Goal: Navigation & Orientation: Find specific page/section

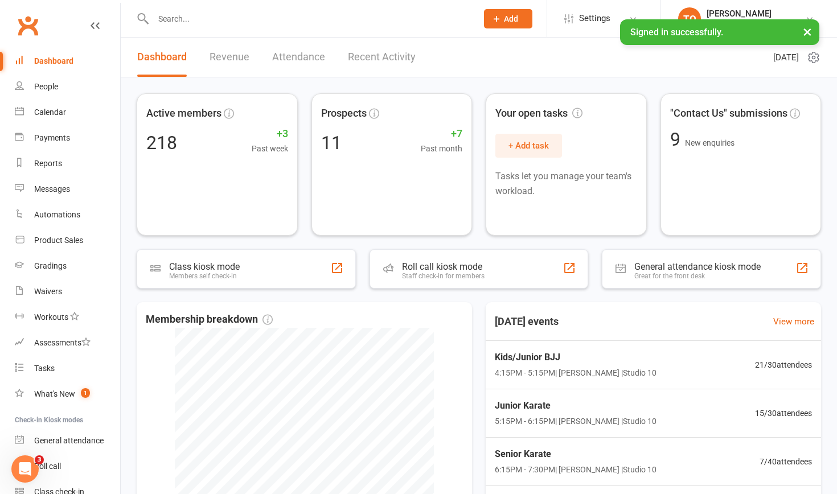
click at [170, 19] on input "text" at bounding box center [310, 19] width 320 height 16
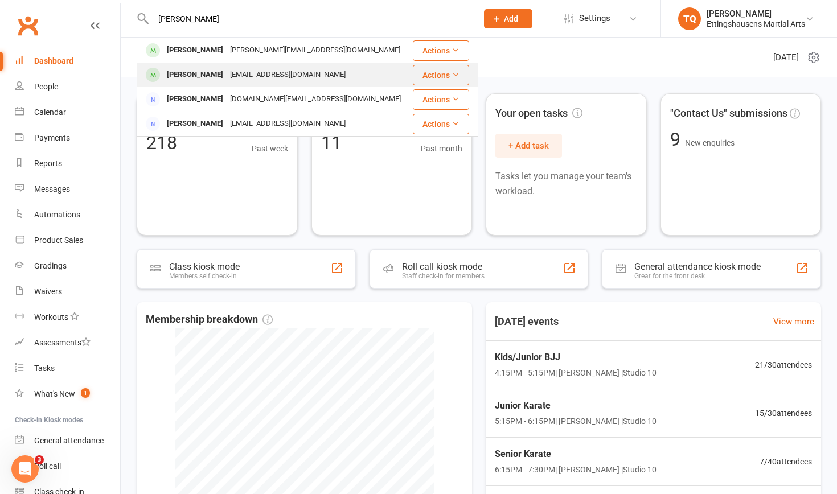
type input "Andre"
click at [193, 73] on div "Andreas Prodromou" at bounding box center [194, 75] width 63 height 17
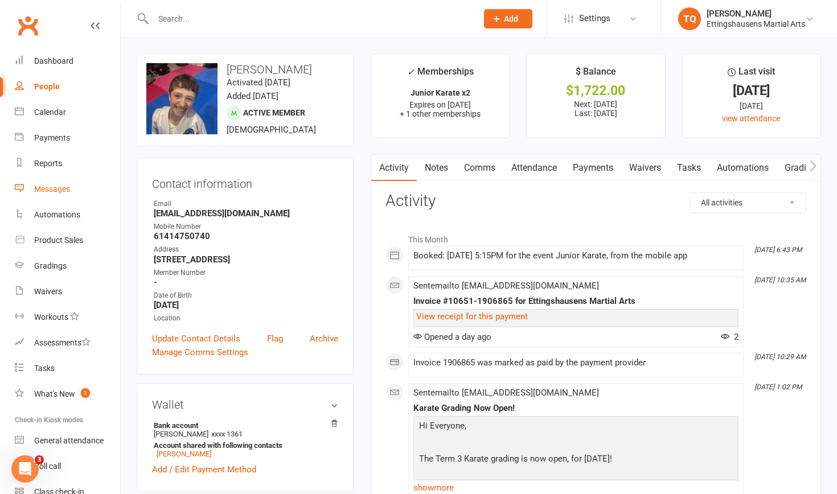
click at [54, 188] on div "Messages" at bounding box center [52, 189] width 36 height 9
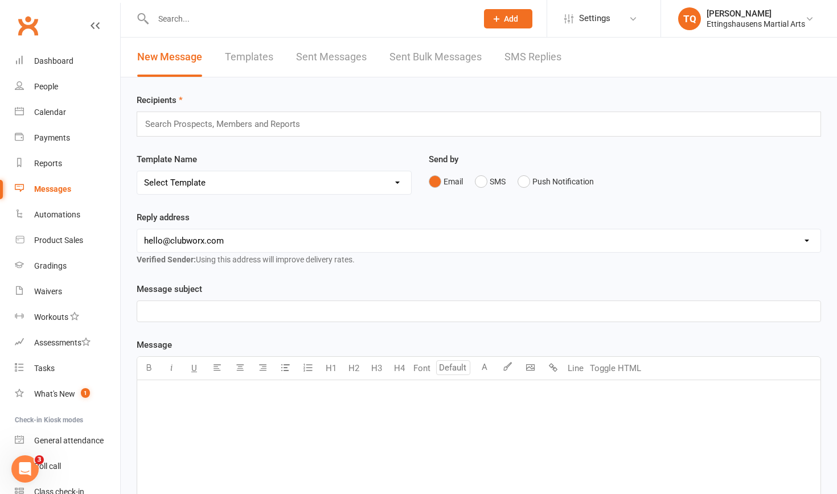
click at [403, 59] on link "Sent Bulk Messages" at bounding box center [436, 57] width 92 height 39
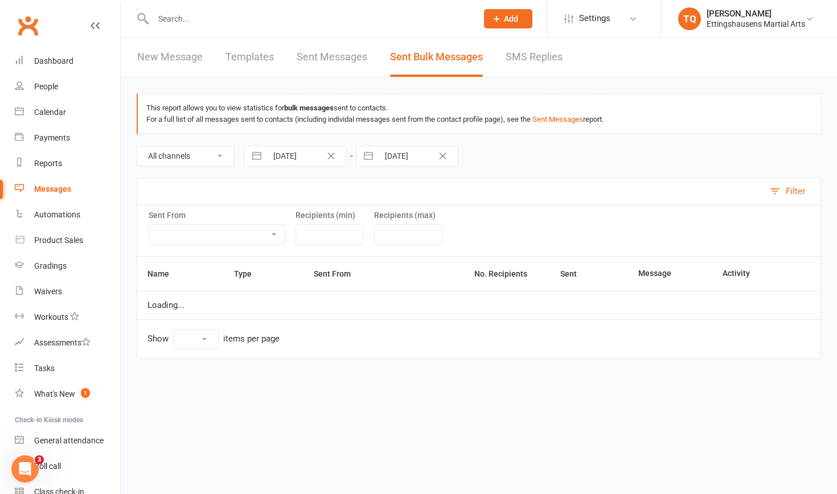
select select "10"
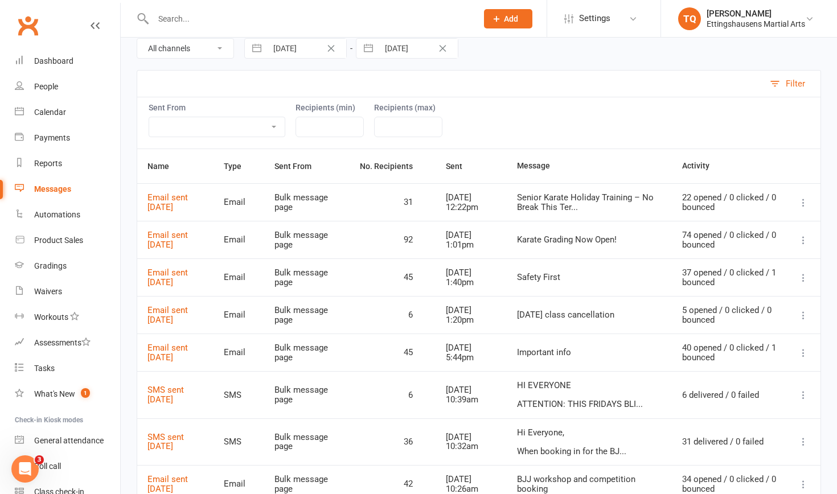
scroll to position [107, 0]
click at [803, 240] on icon at bounding box center [803, 241] width 11 height 11
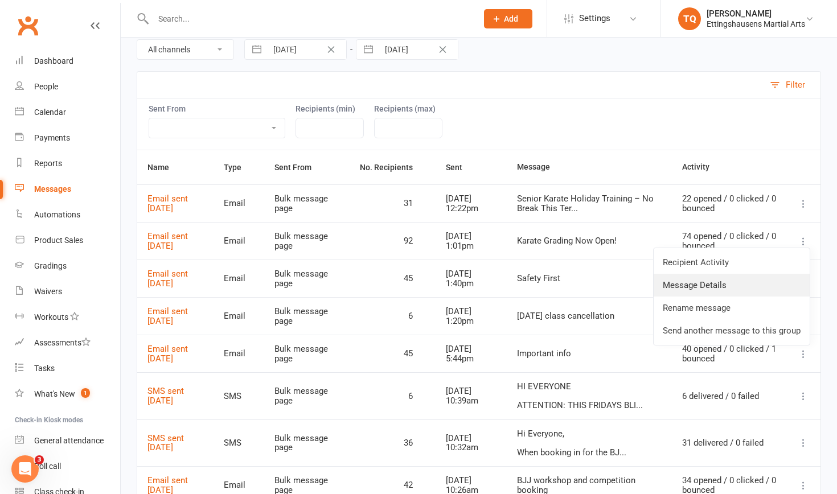
click at [746, 285] on link "Message Details" at bounding box center [732, 285] width 156 height 23
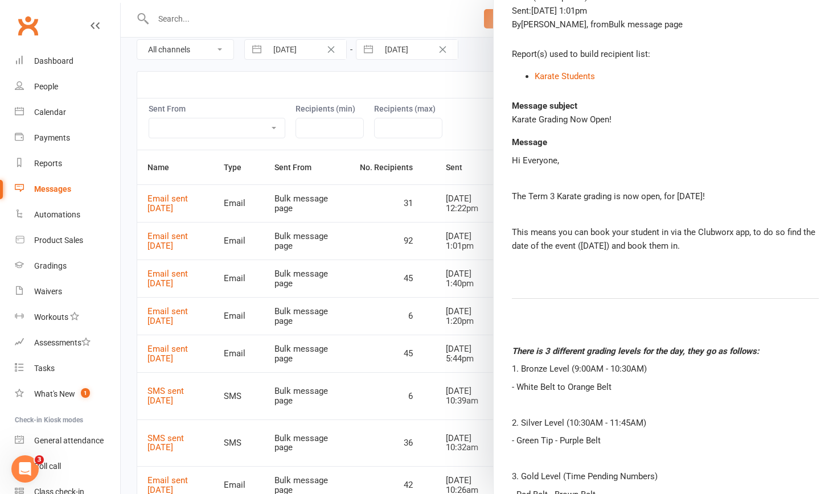
scroll to position [63, 0]
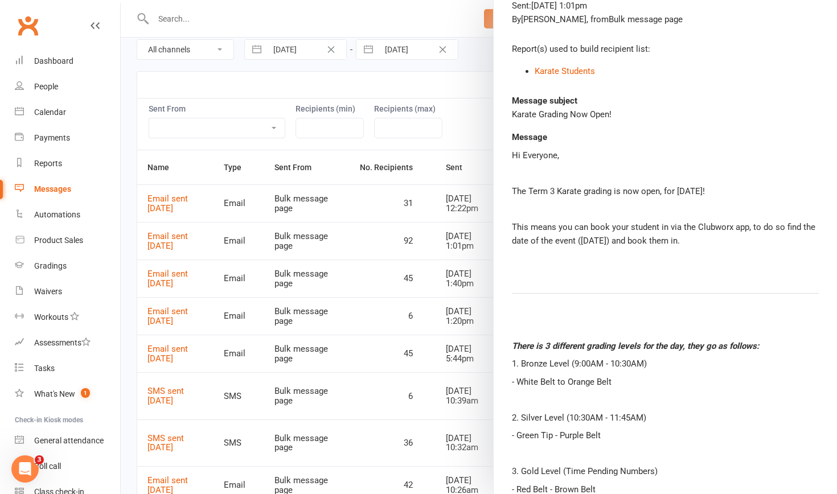
click at [104, 185] on link "Messages" at bounding box center [67, 190] width 105 height 26
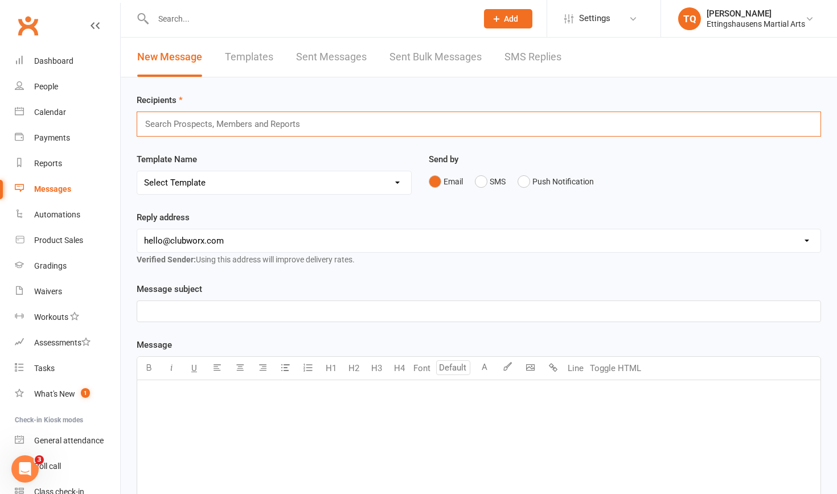
click at [158, 126] on input "text" at bounding box center [227, 124] width 167 height 15
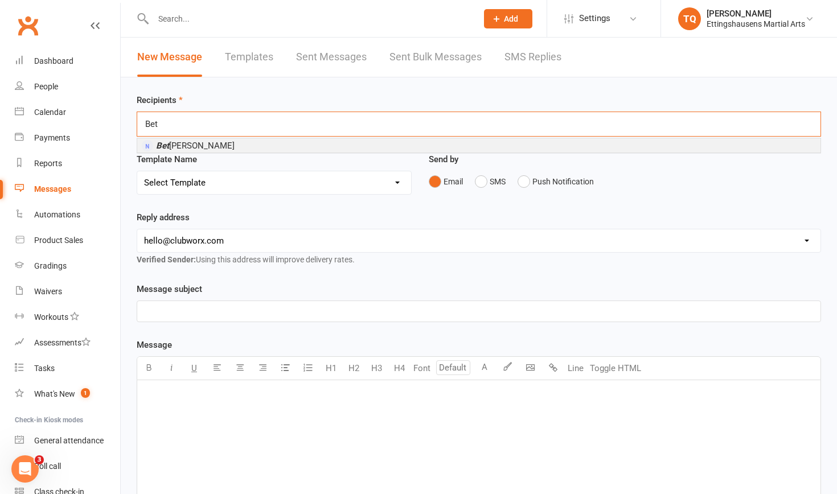
type input "Bet"
click at [179, 148] on span "Bet ty Tropoulos" at bounding box center [195, 146] width 79 height 10
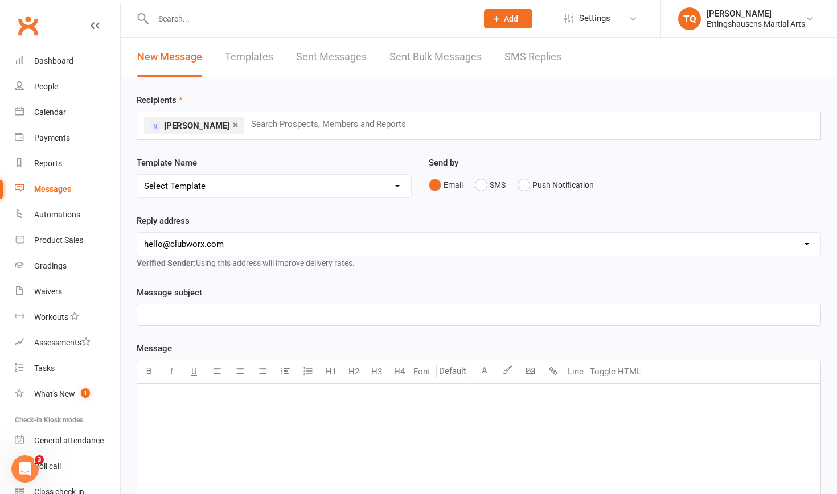
click at [150, 316] on p "﻿" at bounding box center [479, 315] width 670 height 14
click at [50, 189] on div "Messages" at bounding box center [52, 189] width 37 height 9
click at [427, 56] on link "Sent Bulk Messages" at bounding box center [436, 57] width 92 height 39
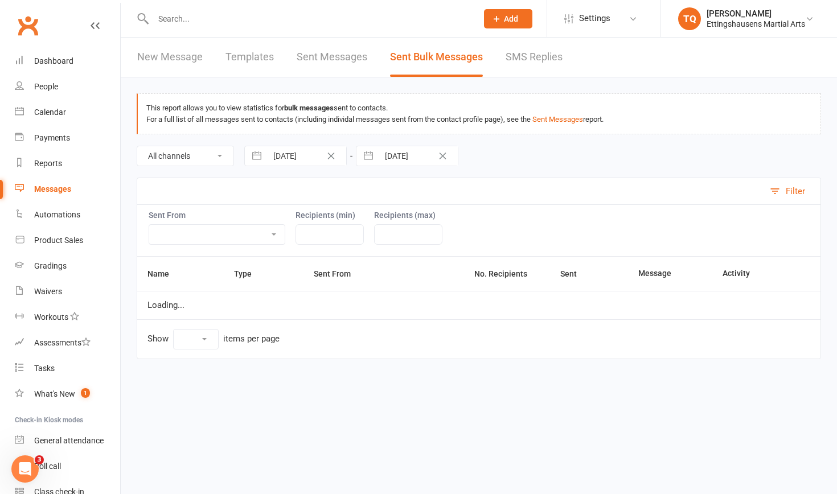
select select "10"
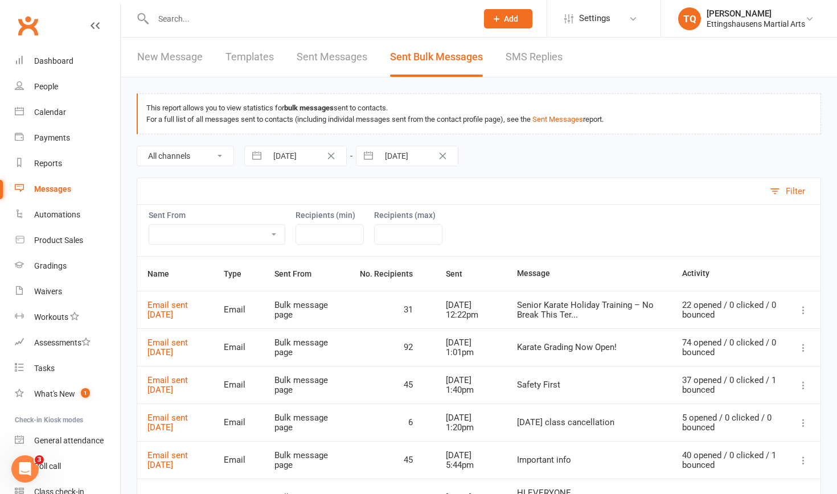
click at [802, 347] on icon at bounding box center [803, 347] width 11 height 11
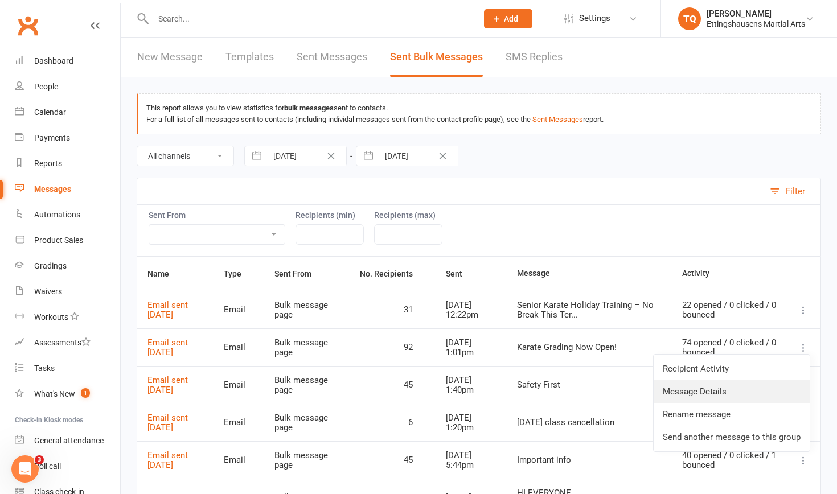
click at [750, 389] on link "Message Details" at bounding box center [732, 392] width 156 height 23
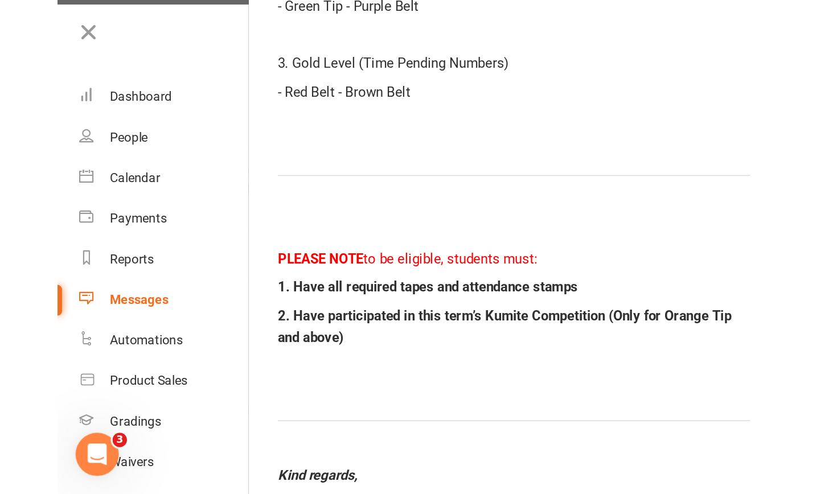
scroll to position [335, 0]
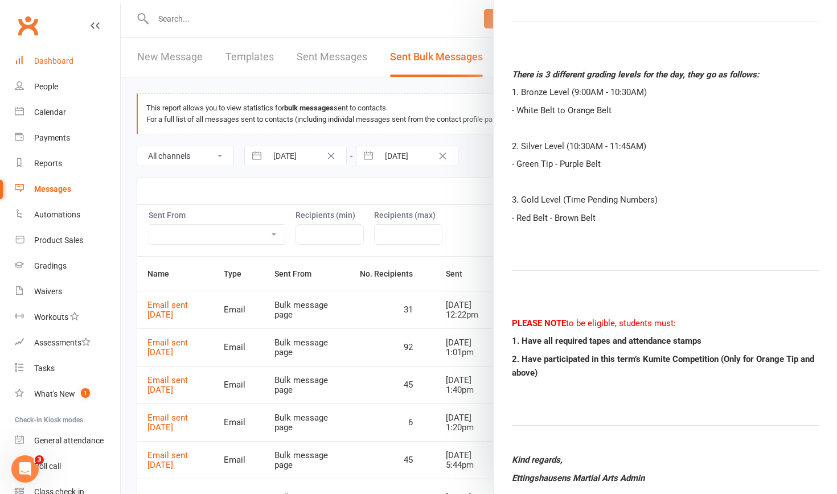
click at [69, 62] on div "Dashboard" at bounding box center [53, 60] width 39 height 9
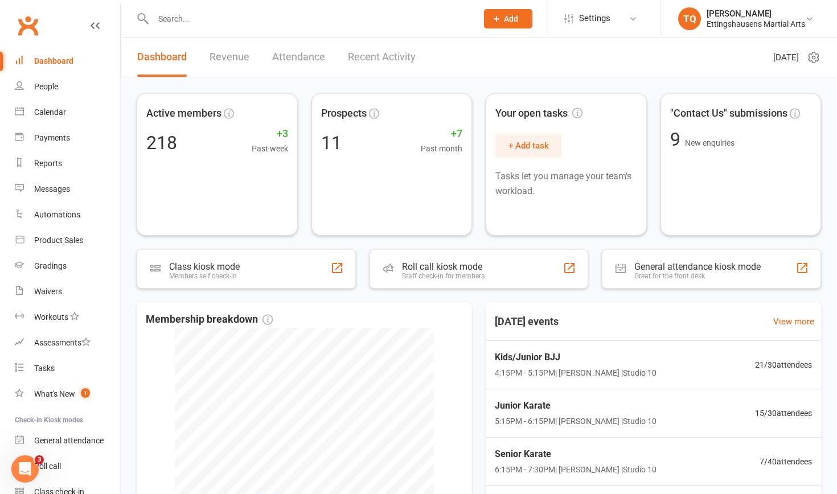
click at [165, 16] on input "text" at bounding box center [310, 19] width 320 height 16
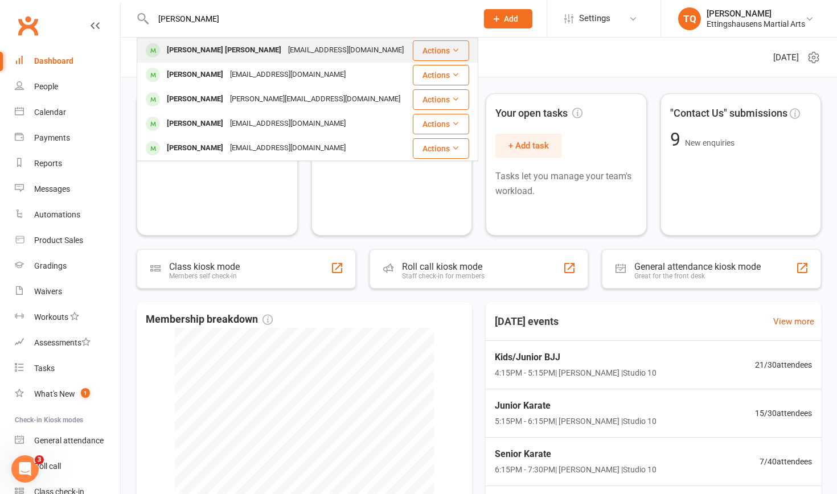
type input "Thomas Bu"
click at [190, 51] on div "Thomas Michael Burke" at bounding box center [223, 50] width 121 height 17
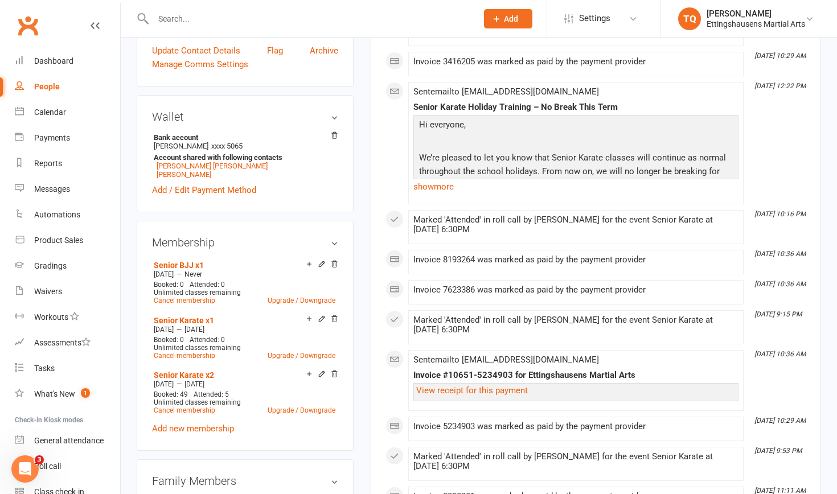
scroll to position [300, 0]
click at [493, 143] on p at bounding box center [576, 144] width 320 height 17
click at [435, 185] on link "show more" at bounding box center [576, 188] width 325 height 16
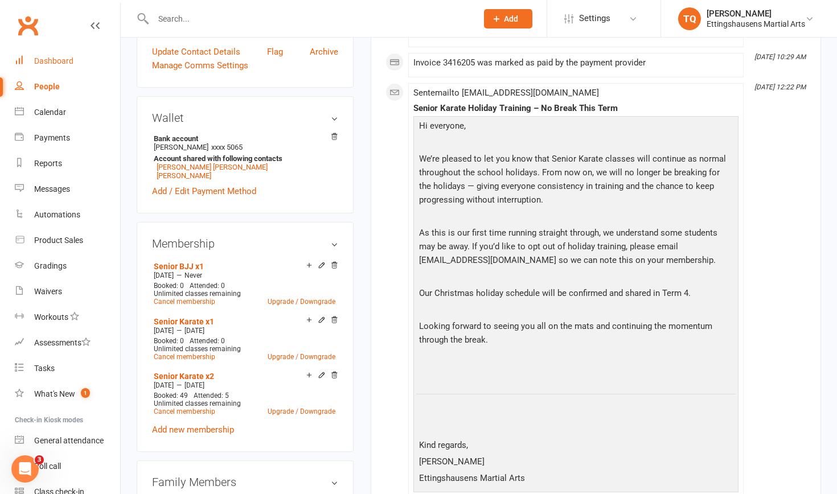
click at [58, 62] on div "Dashboard" at bounding box center [53, 60] width 39 height 9
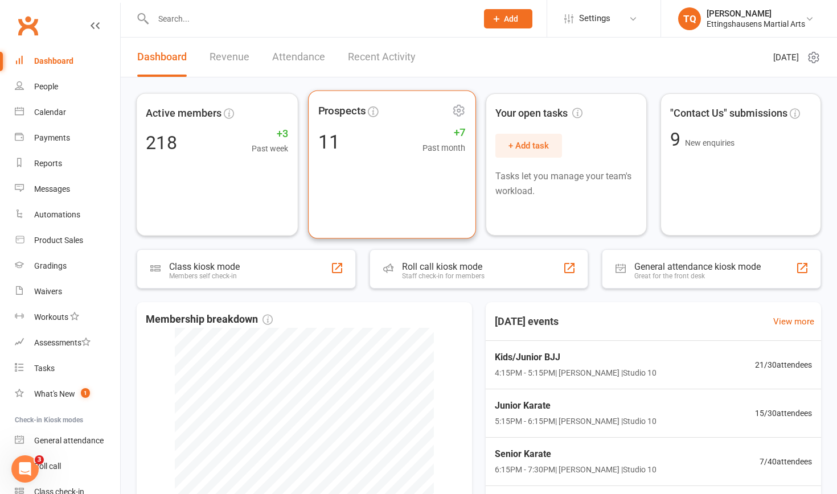
click at [340, 146] on div "11 +7 Past month" at bounding box center [392, 142] width 148 height 26
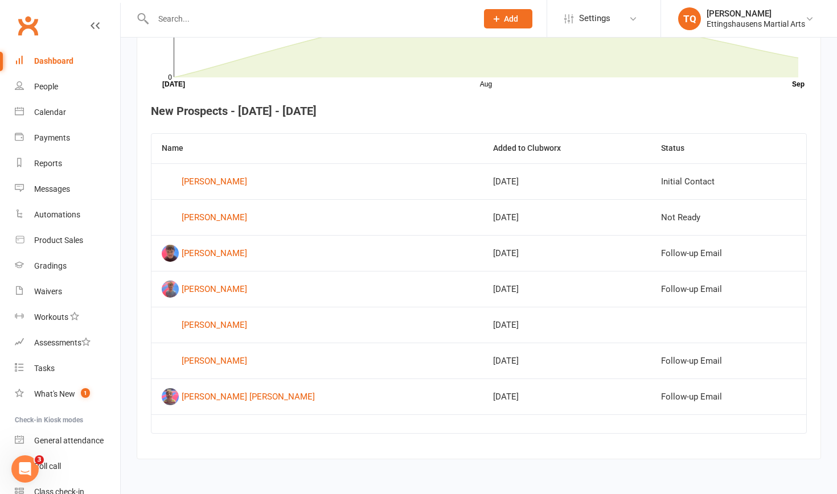
scroll to position [396, 0]
click at [199, 318] on div "Emma Jessiman" at bounding box center [215, 325] width 66 height 17
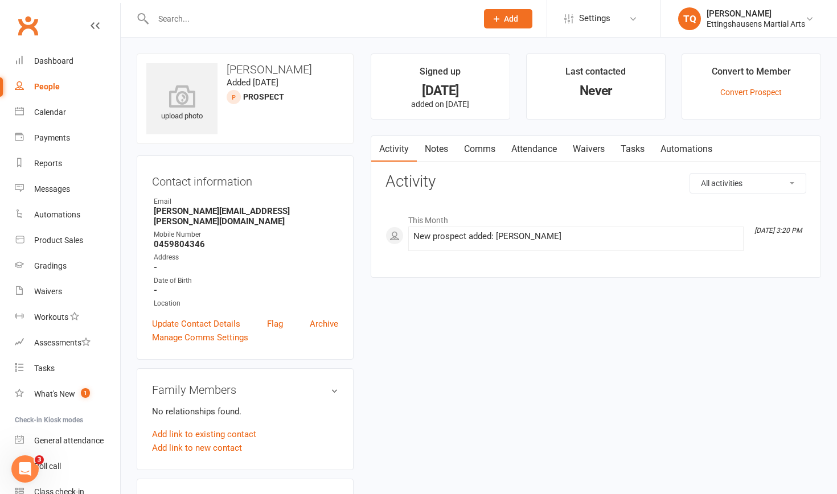
click at [484, 149] on link "Comms" at bounding box center [479, 149] width 47 height 26
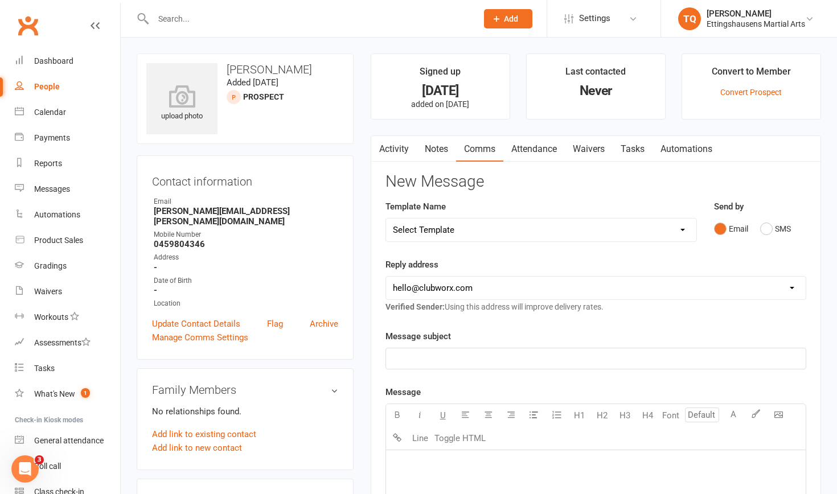
click at [307, 414] on relationship-list "No relationships found. Add link to existing contact Add link to new contact" at bounding box center [245, 430] width 186 height 50
click at [46, 89] on div "People" at bounding box center [47, 86] width 26 height 9
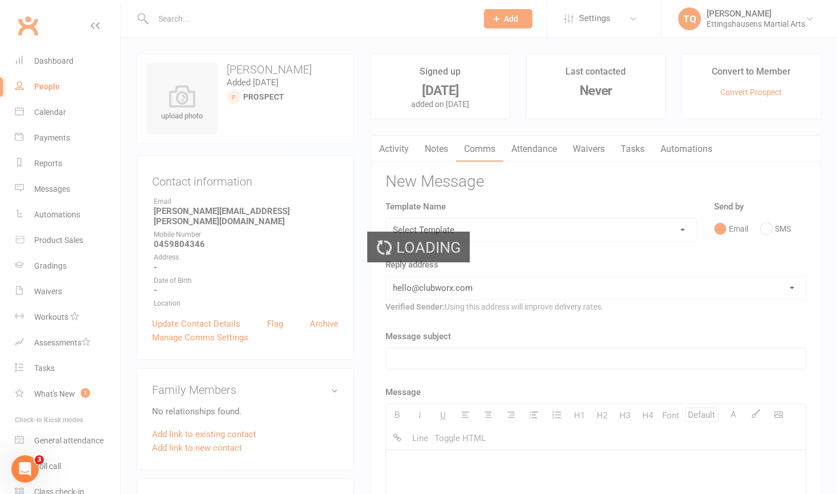
select select "100"
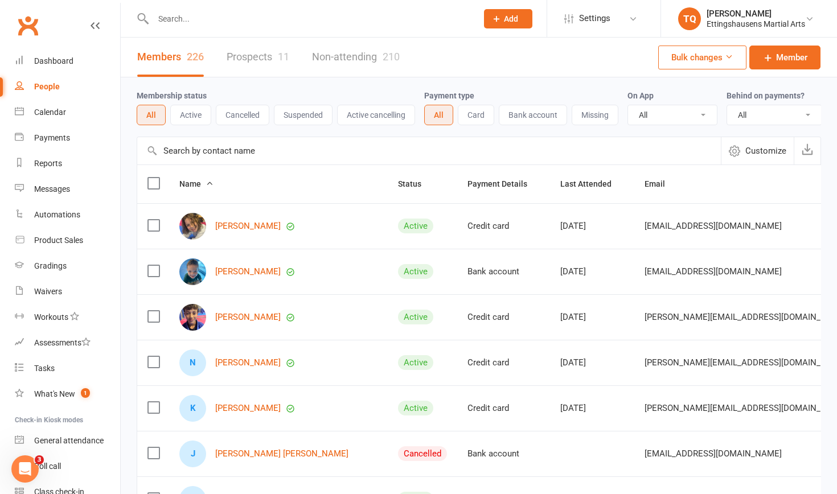
click at [262, 58] on link "Prospects 11" at bounding box center [258, 57] width 63 height 39
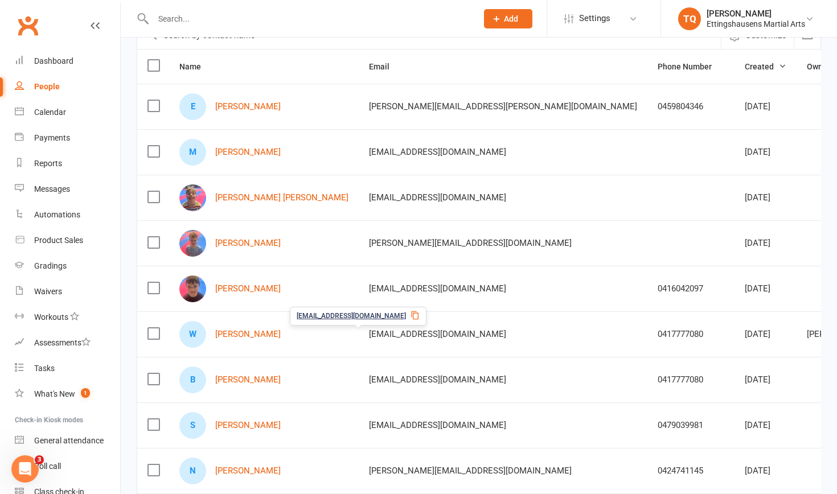
scroll to position [115, 0]
click at [648, 228] on td at bounding box center [691, 245] width 87 height 46
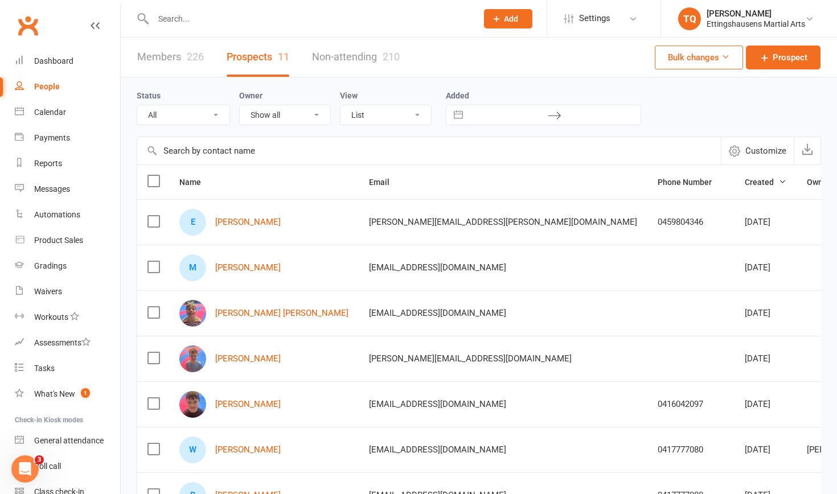
scroll to position [0, 0]
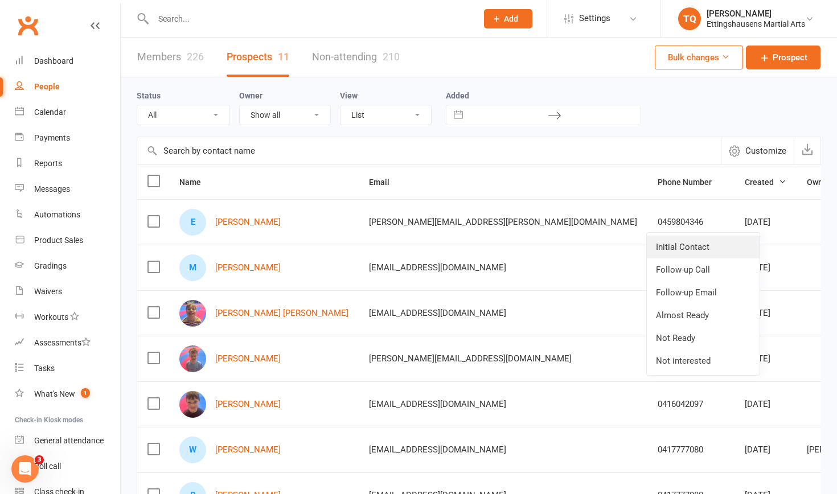
click at [688, 248] on link "Initial Contact" at bounding box center [703, 247] width 113 height 23
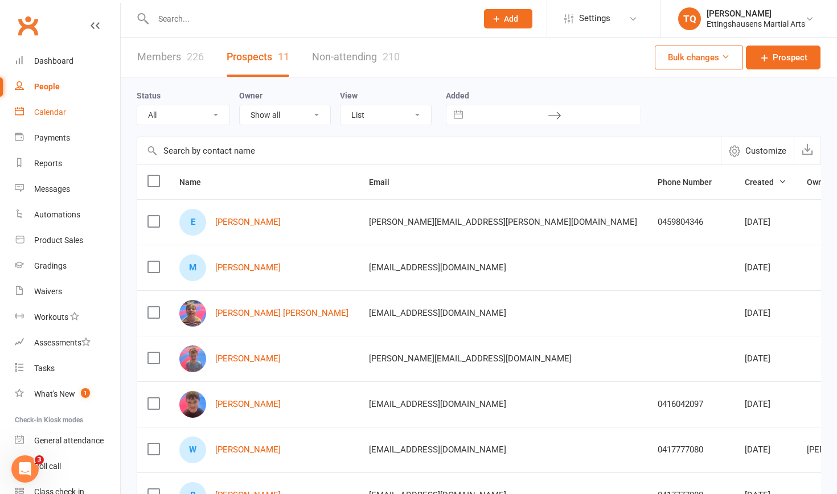
click at [58, 109] on div "Calendar" at bounding box center [50, 112] width 32 height 9
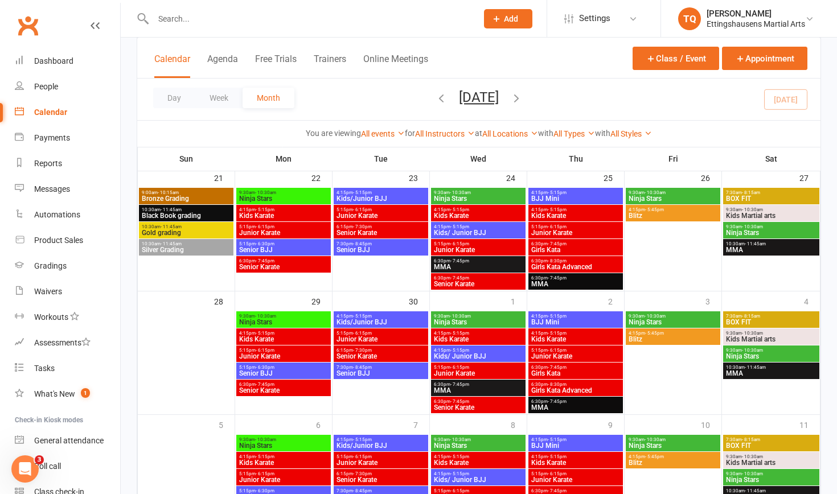
scroll to position [447, 0]
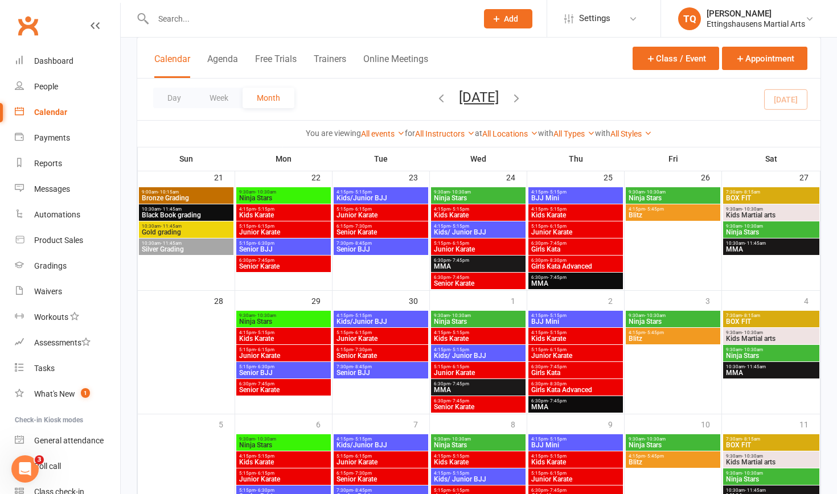
click at [191, 193] on span "9:00am - 10:15am" at bounding box center [186, 192] width 90 height 5
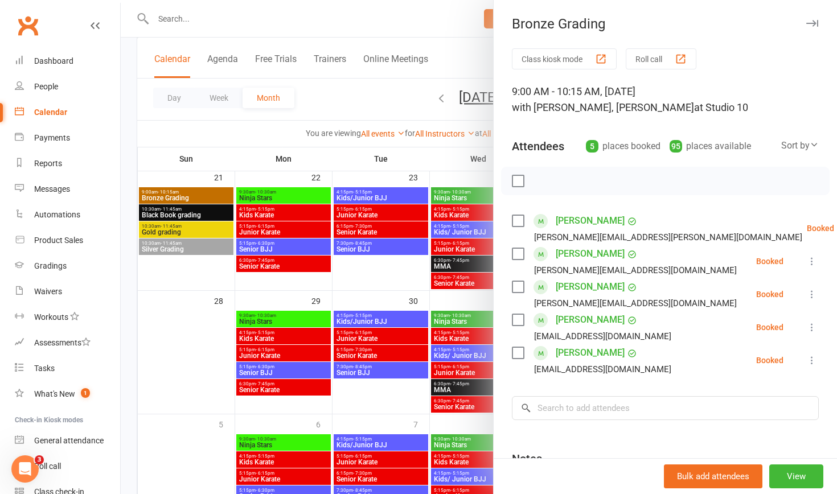
click at [162, 315] on div at bounding box center [479, 247] width 717 height 494
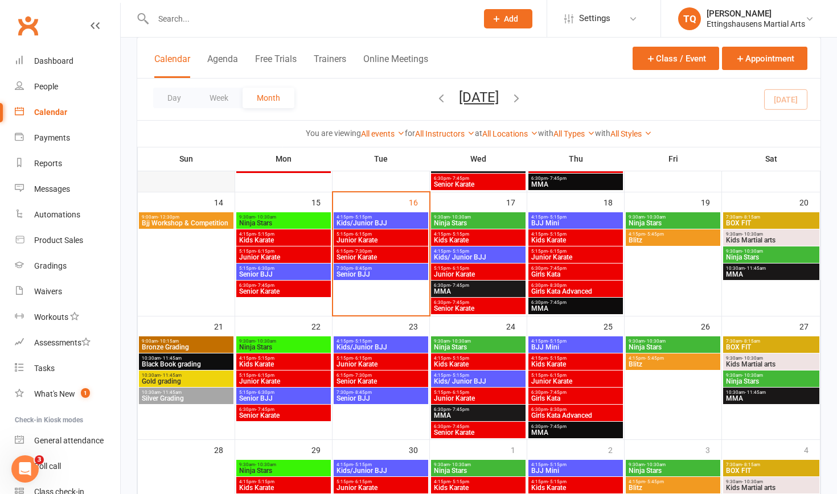
scroll to position [314, 0]
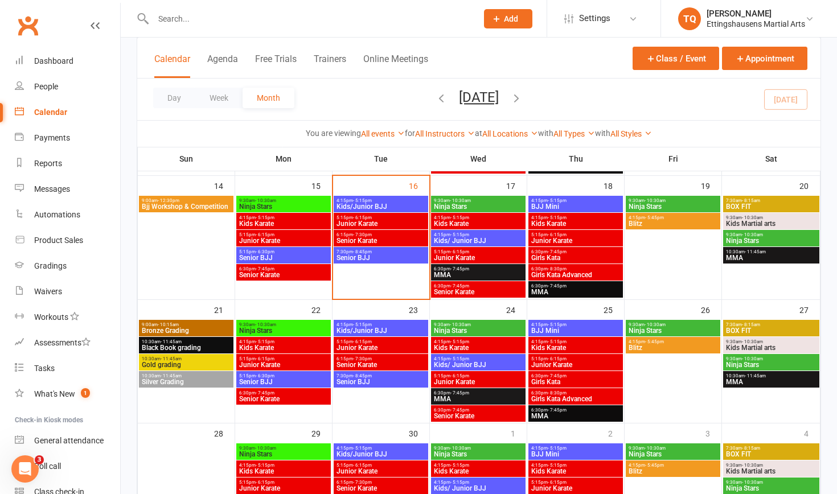
click at [191, 332] on span "Bronze Grading" at bounding box center [186, 331] width 90 height 7
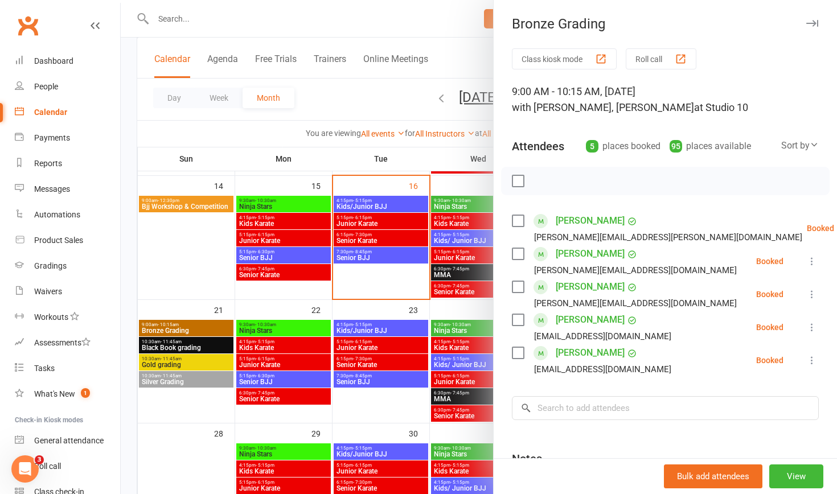
click at [187, 350] on div at bounding box center [479, 247] width 717 height 494
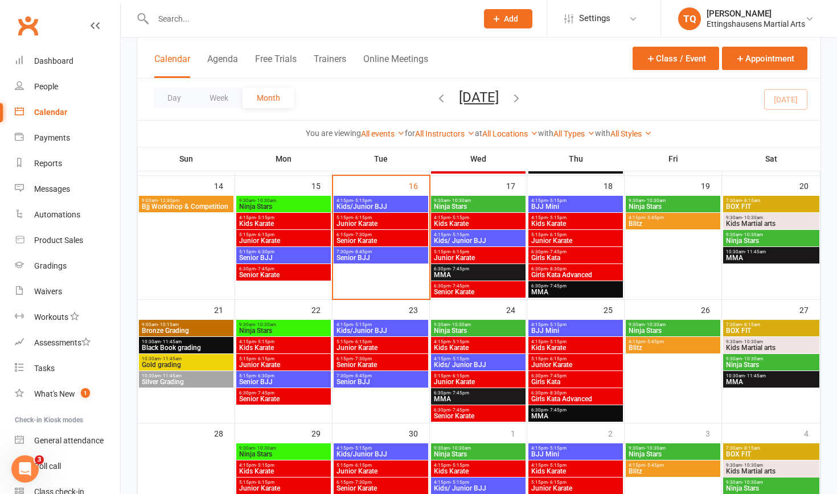
click at [187, 350] on span "Black Book grading" at bounding box center [186, 348] width 90 height 7
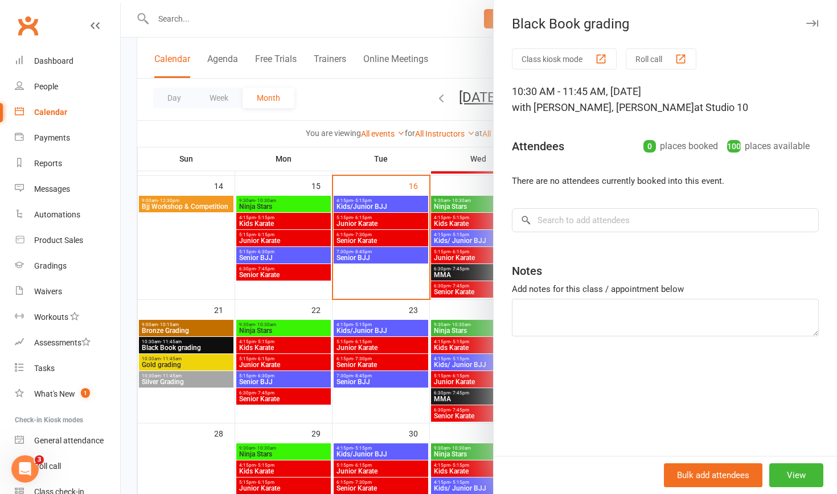
click at [180, 365] on div at bounding box center [479, 247] width 717 height 494
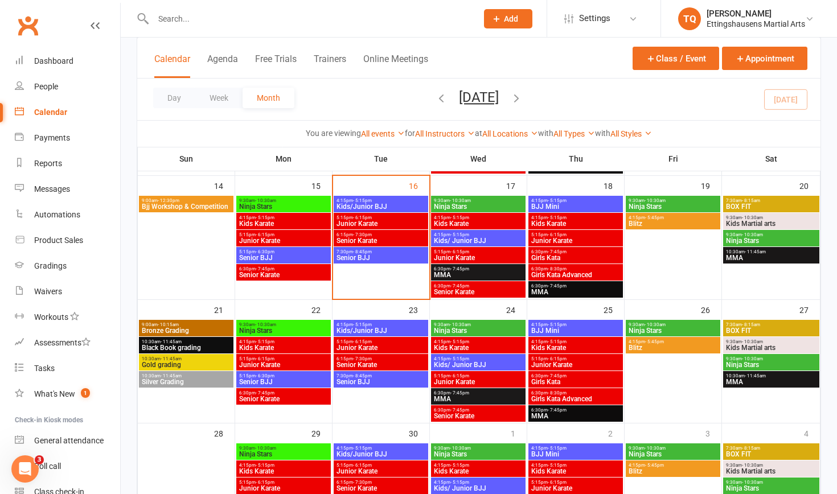
click at [180, 365] on span "Gold grading" at bounding box center [186, 365] width 90 height 7
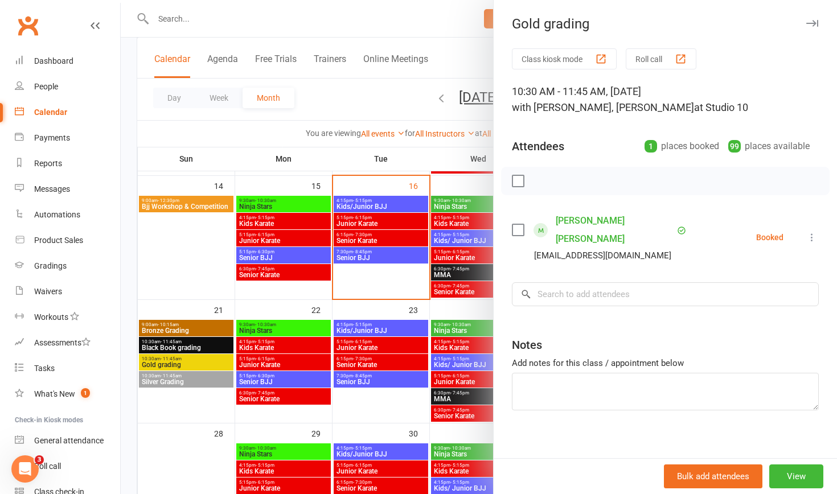
click at [179, 382] on div at bounding box center [479, 247] width 717 height 494
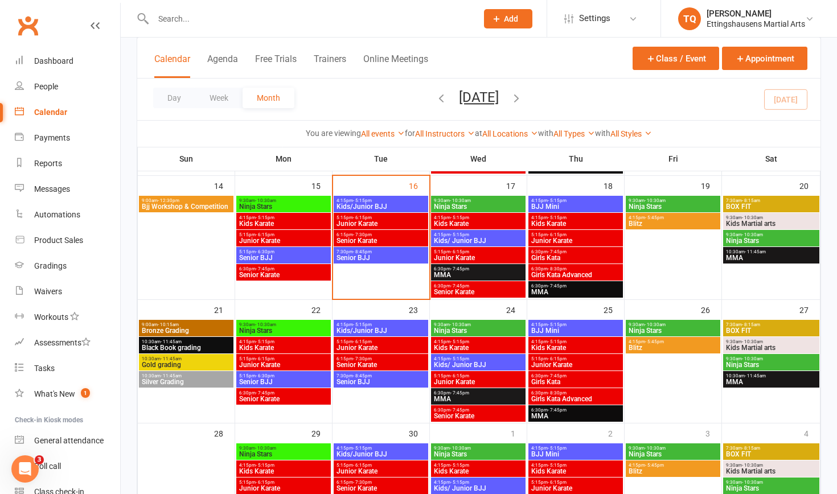
click at [179, 382] on span "Silver Grading" at bounding box center [186, 382] width 90 height 7
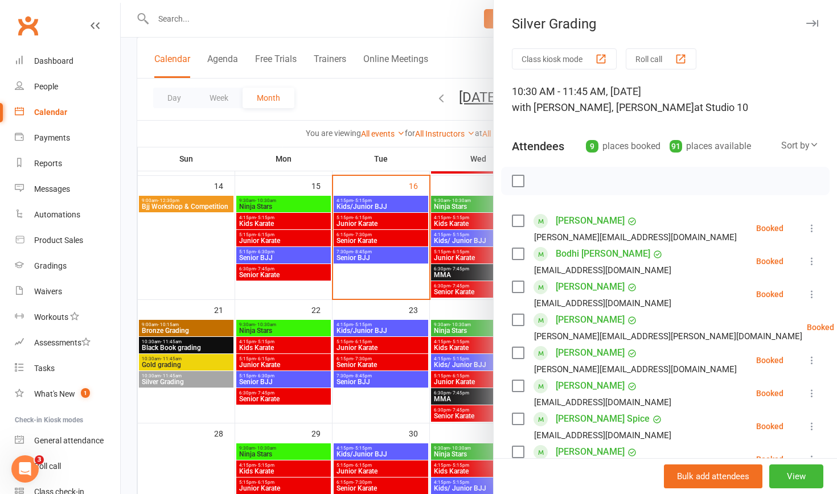
click at [176, 363] on div at bounding box center [479, 247] width 717 height 494
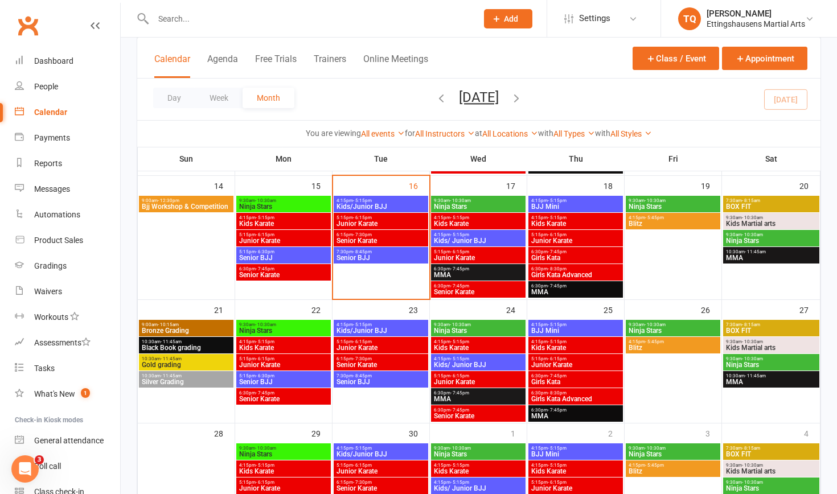
click at [176, 363] on span "Gold grading" at bounding box center [186, 365] width 90 height 7
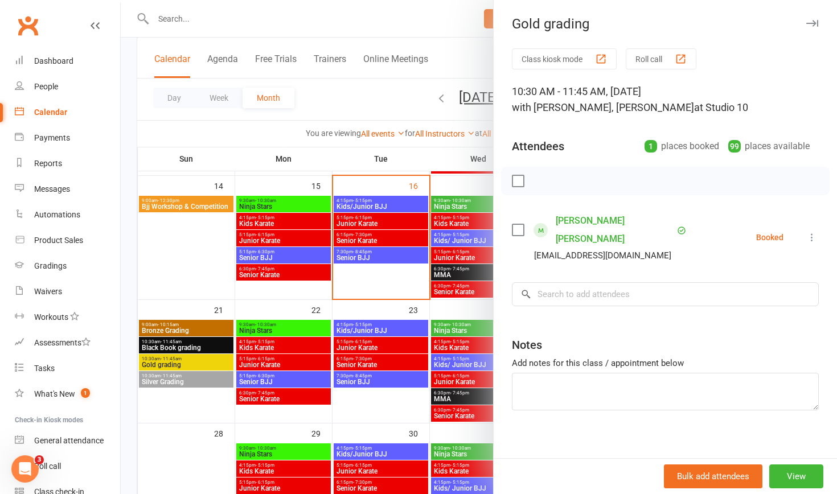
click at [171, 346] on div at bounding box center [479, 247] width 717 height 494
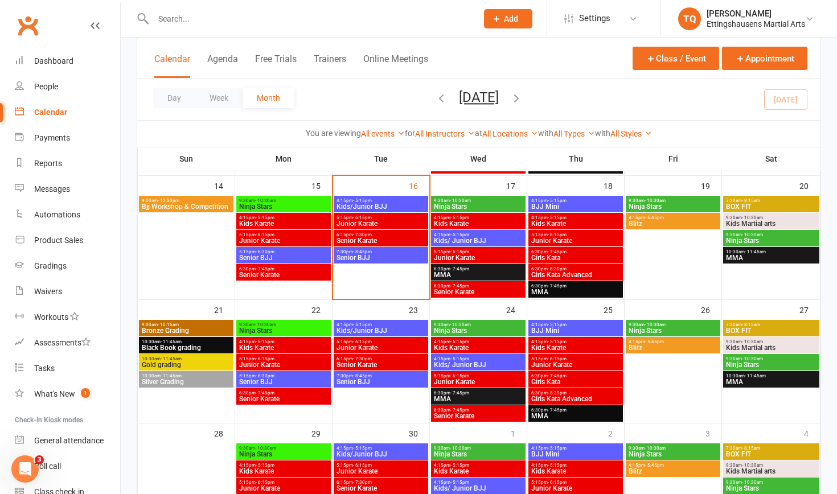
click at [171, 346] on span "Black Book grading" at bounding box center [186, 348] width 90 height 7
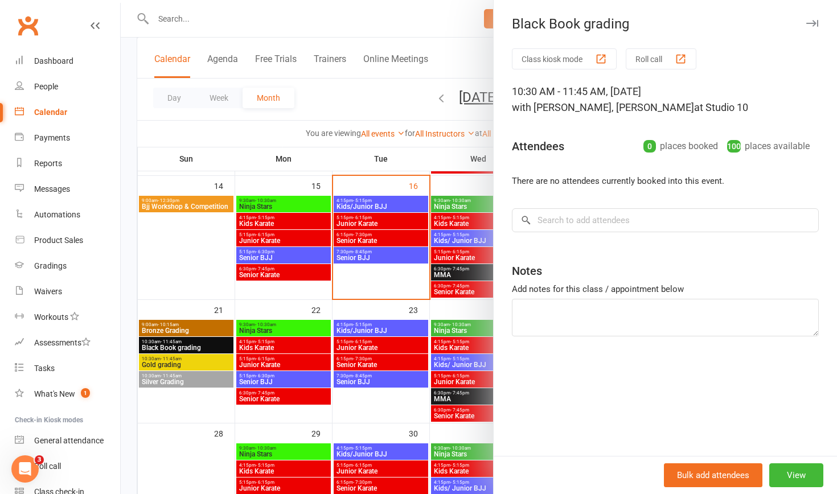
click at [162, 328] on div at bounding box center [479, 247] width 717 height 494
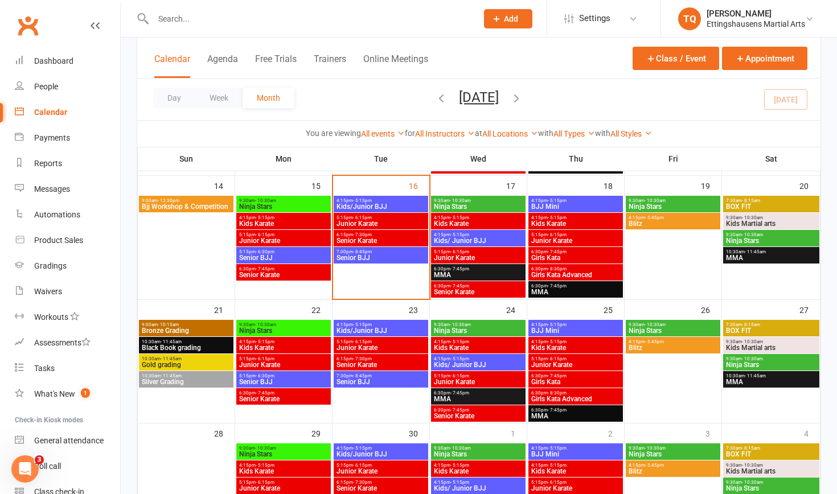
click at [166, 333] on span "Bronze Grading" at bounding box center [186, 331] width 90 height 7
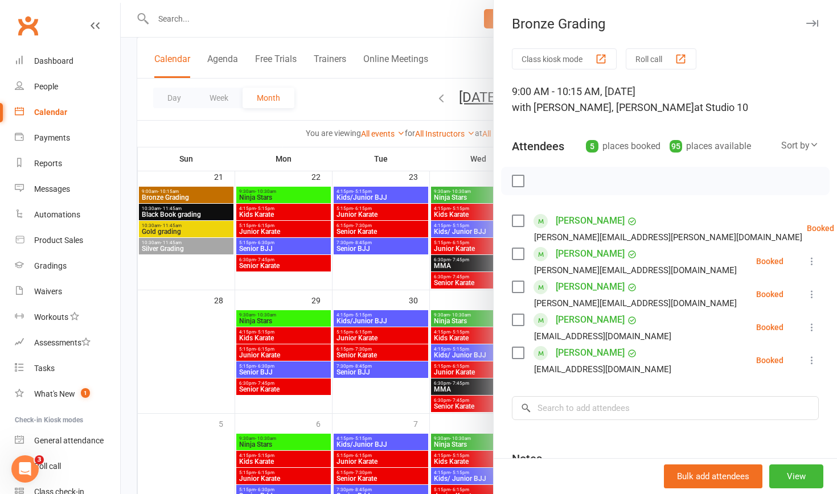
scroll to position [447, 0]
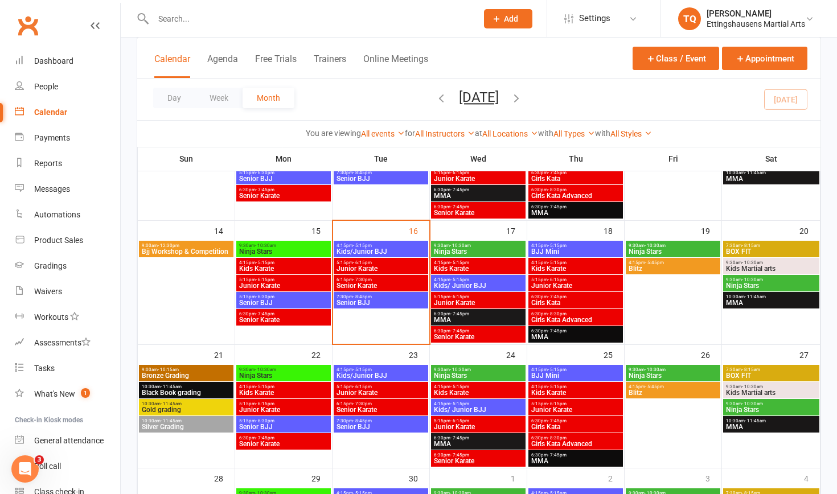
click at [754, 286] on span "Ninja Stars" at bounding box center [772, 286] width 92 height 7
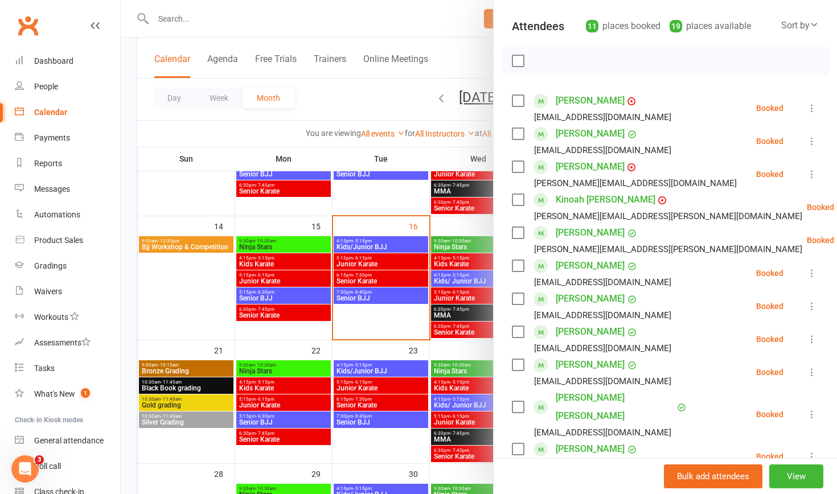
scroll to position [275, 0]
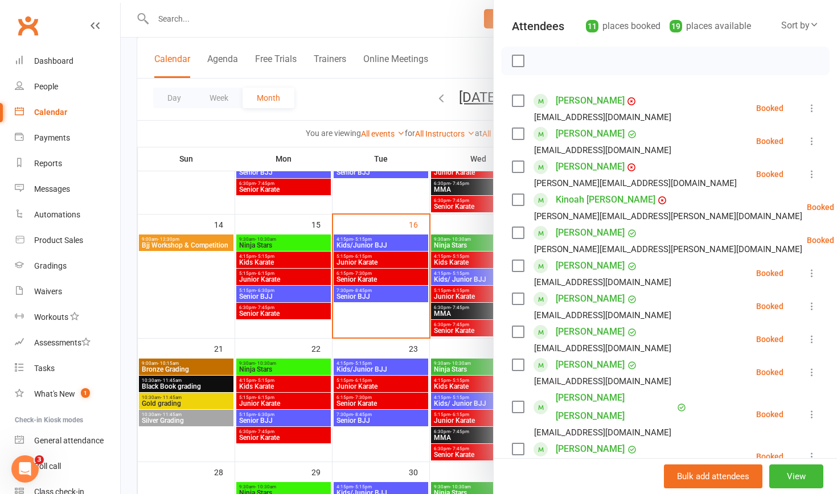
click at [385, 454] on div at bounding box center [479, 247] width 717 height 494
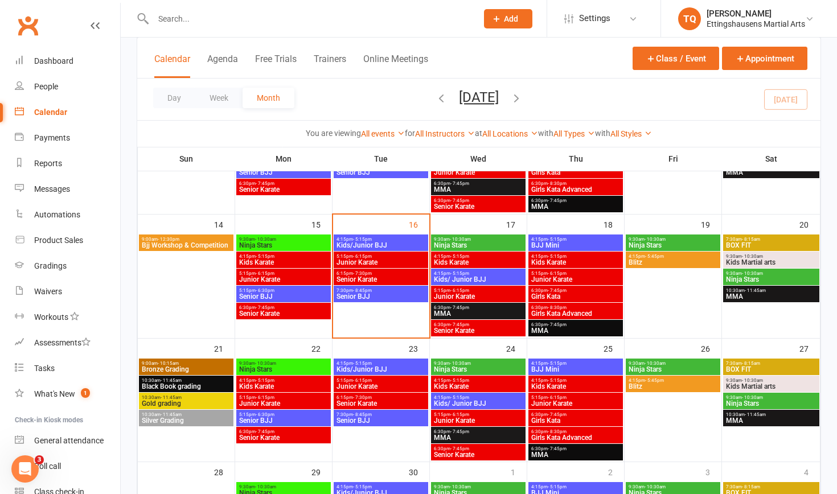
click at [635, 366] on span "Ninja Stars" at bounding box center [673, 369] width 90 height 7
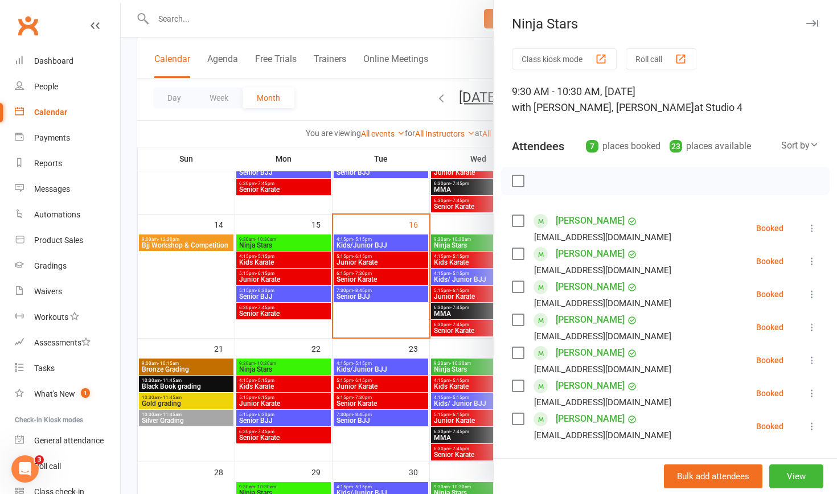
click at [408, 444] on div at bounding box center [479, 247] width 717 height 494
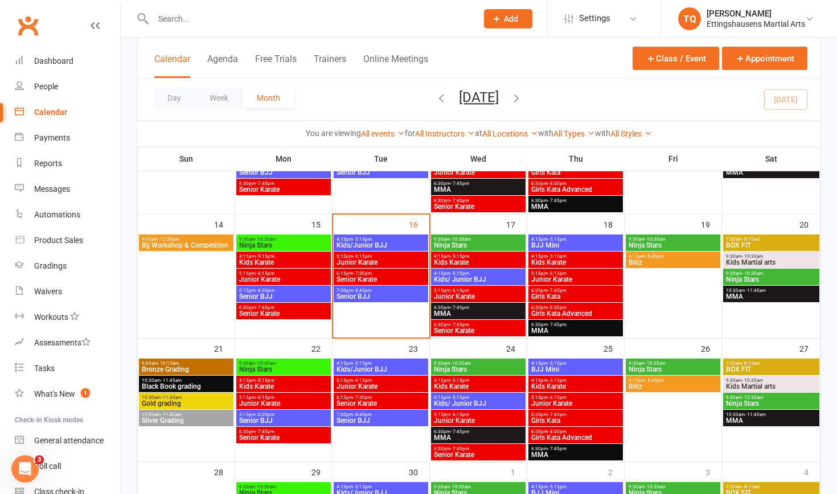
click at [457, 366] on span "Ninja Stars" at bounding box center [479, 369] width 90 height 7
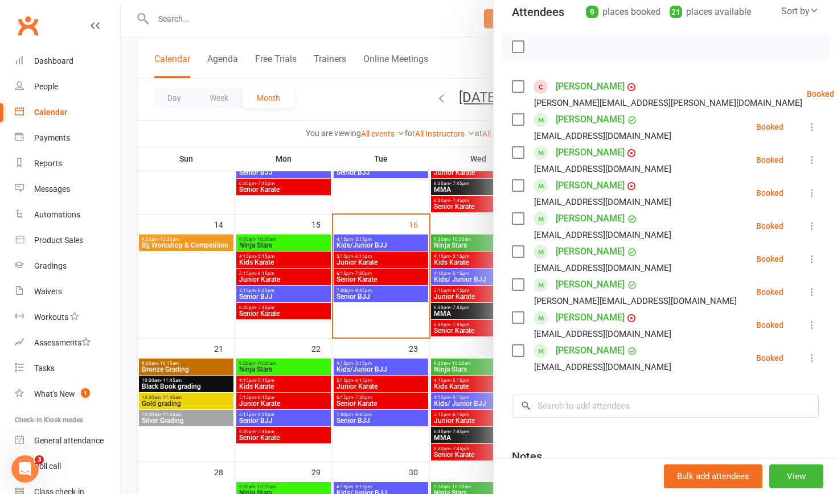
scroll to position [139, 0]
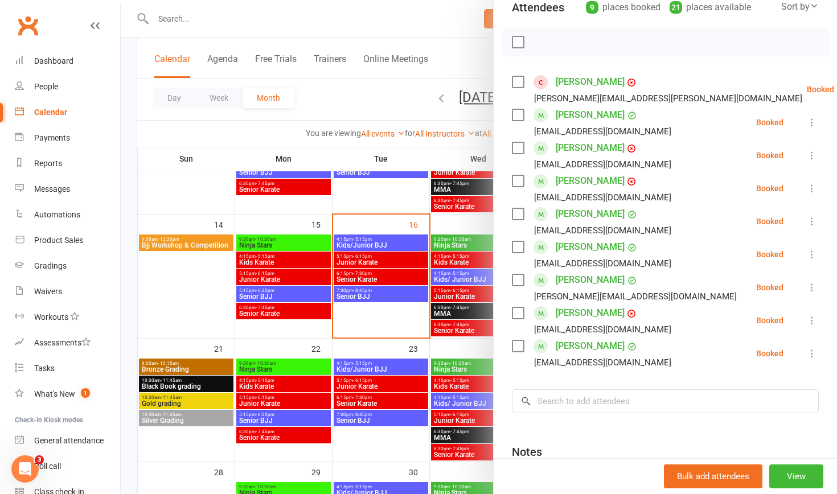
click at [283, 369] on div at bounding box center [479, 247] width 717 height 494
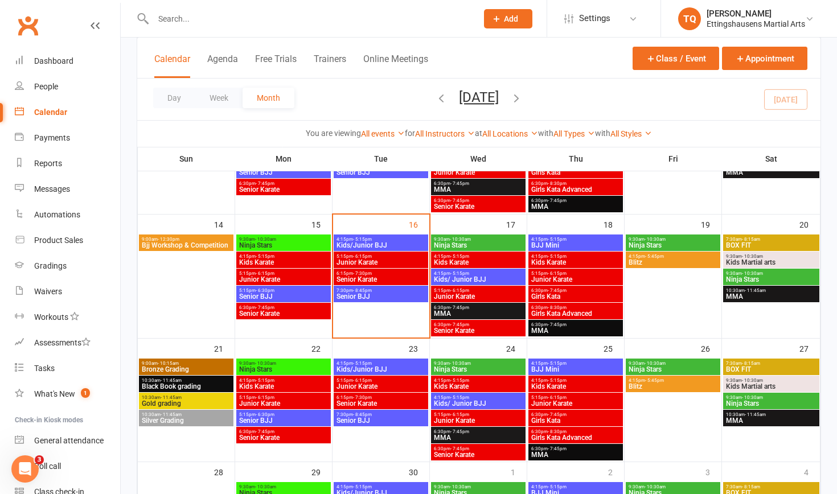
click at [283, 369] on span "Ninja Stars" at bounding box center [284, 369] width 90 height 7
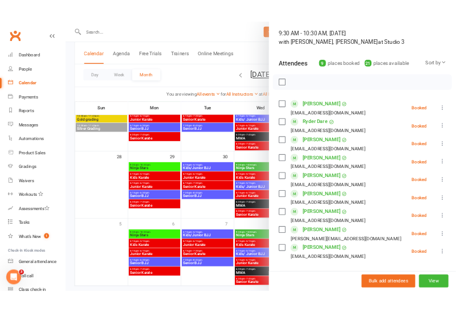
scroll to position [499, 0]
